Goal: Information Seeking & Learning: Learn about a topic

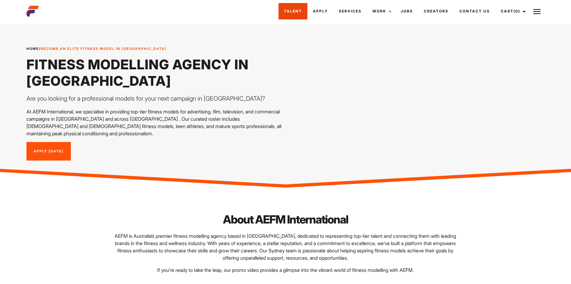
scroll to position [1, 0]
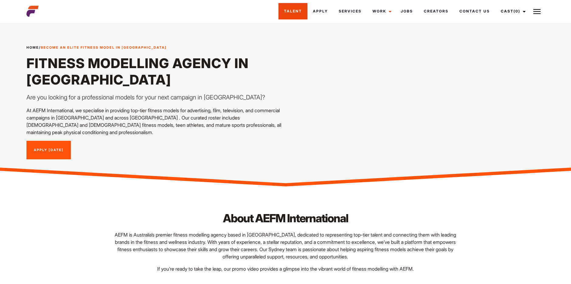
click at [285, 12] on link "Talent" at bounding box center [292, 11] width 29 height 16
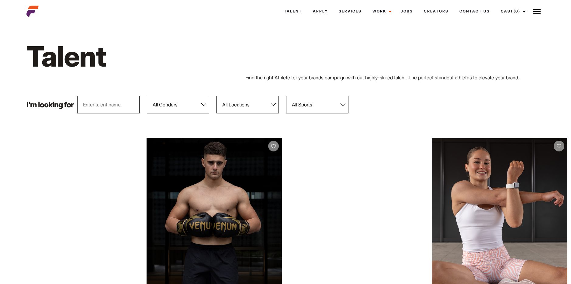
click at [185, 105] on select "All Genders [DEMOGRAPHIC_DATA] [DEMOGRAPHIC_DATA]" at bounding box center [178, 105] width 62 height 18
select select "104"
click at [147, 96] on select "All Genders [DEMOGRAPHIC_DATA] [DEMOGRAPHIC_DATA]" at bounding box center [178, 105] width 62 height 18
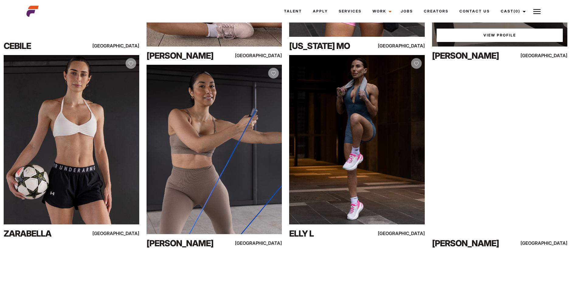
scroll to position [262, 0]
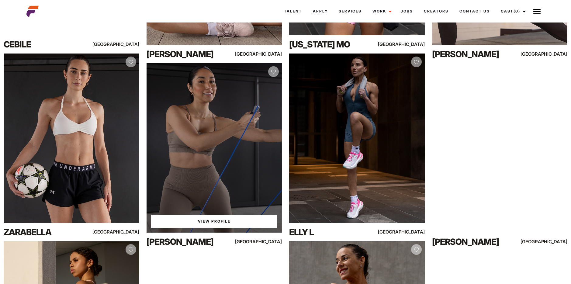
click at [230, 165] on div "View Profile" at bounding box center [213, 147] width 135 height 169
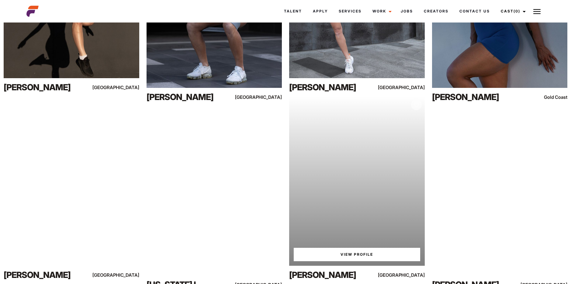
scroll to position [5679, 0]
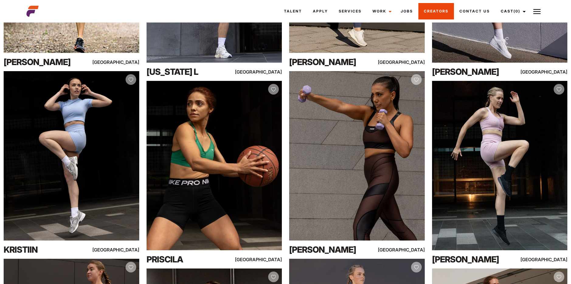
click at [434, 12] on link "Creators" at bounding box center [436, 11] width 36 height 16
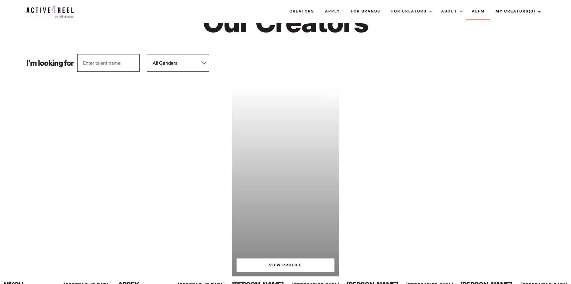
scroll to position [34, 0]
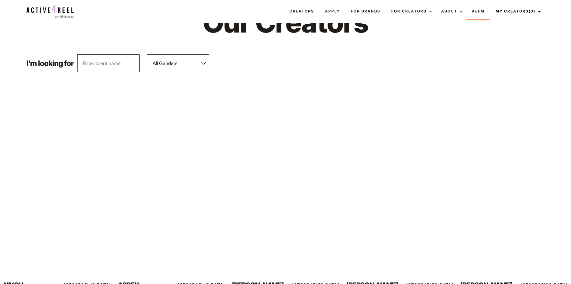
click at [207, 61] on select "All Genders [DEMOGRAPHIC_DATA] [DEMOGRAPHIC_DATA]" at bounding box center [178, 63] width 62 height 18
select select "563"
click at [147, 54] on select "All Genders [DEMOGRAPHIC_DATA] [DEMOGRAPHIC_DATA]" at bounding box center [178, 63] width 62 height 18
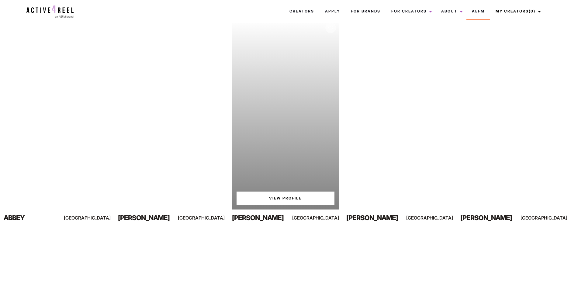
scroll to position [0, 0]
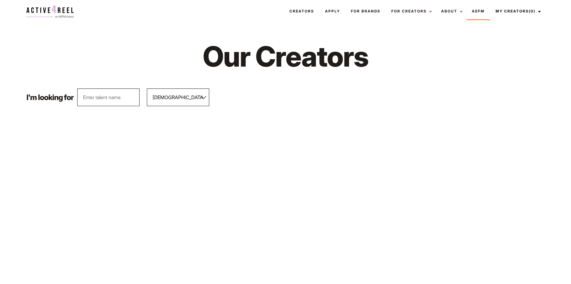
click at [214, 73] on h1 "Our Creators" at bounding box center [285, 56] width 299 height 35
click at [204, 88] on select "All Genders [DEMOGRAPHIC_DATA] [DEMOGRAPHIC_DATA]" at bounding box center [178, 97] width 62 height 18
click at [147, 88] on select "All Genders [DEMOGRAPHIC_DATA] [DEMOGRAPHIC_DATA]" at bounding box center [178, 97] width 62 height 18
click at [182, 92] on select "All Genders [DEMOGRAPHIC_DATA] [DEMOGRAPHIC_DATA]" at bounding box center [178, 97] width 62 height 18
select select "563"
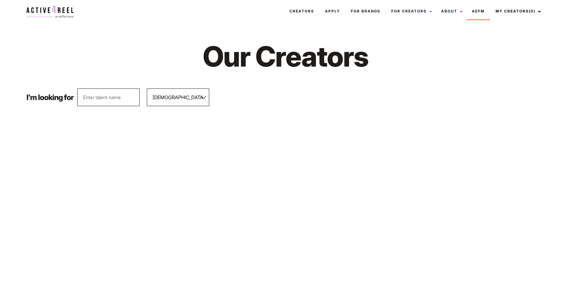
click at [147, 88] on select "All Genders [DEMOGRAPHIC_DATA] [DEMOGRAPHIC_DATA]" at bounding box center [178, 97] width 62 height 18
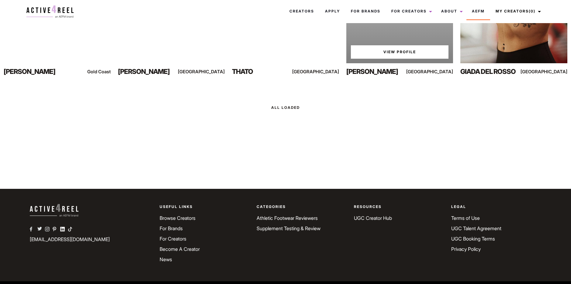
scroll to position [669, 0]
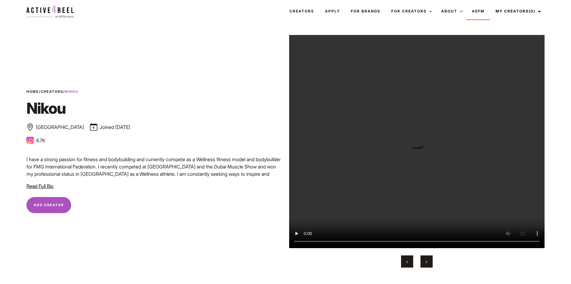
click at [183, 216] on div "Home / Creators / Nikou Nikou Melbourne Joined November 2024 Bronze Influencer …" at bounding box center [154, 150] width 262 height 153
